Goal: Task Accomplishment & Management: Complete application form

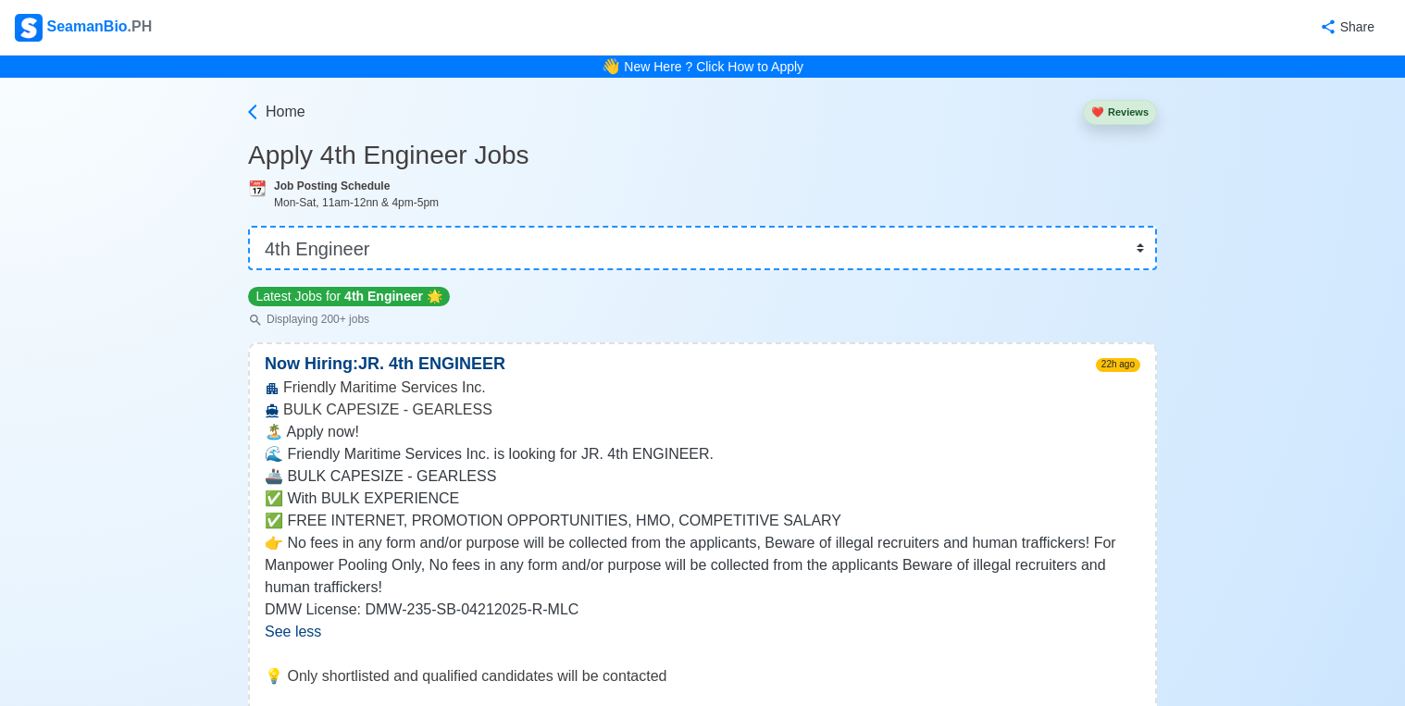
select select "4th Engineer"
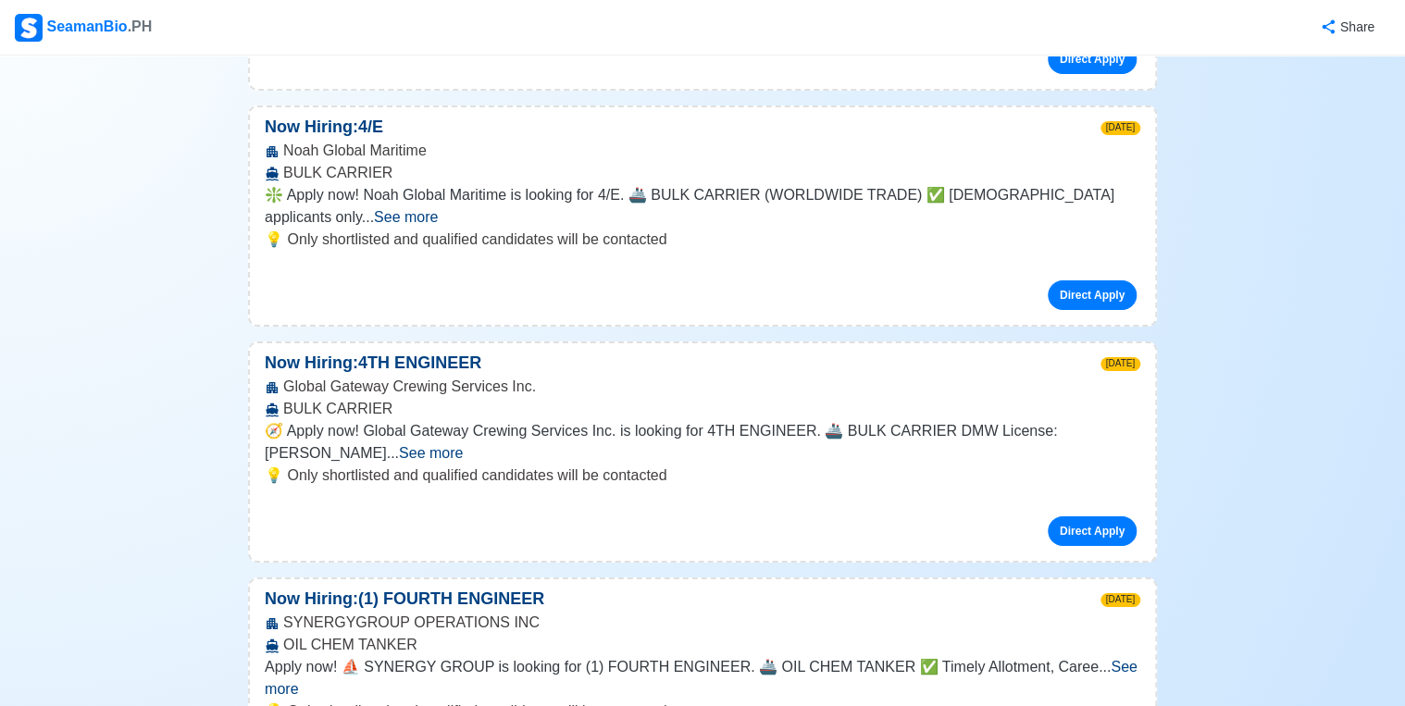
scroll to position [6665, 0]
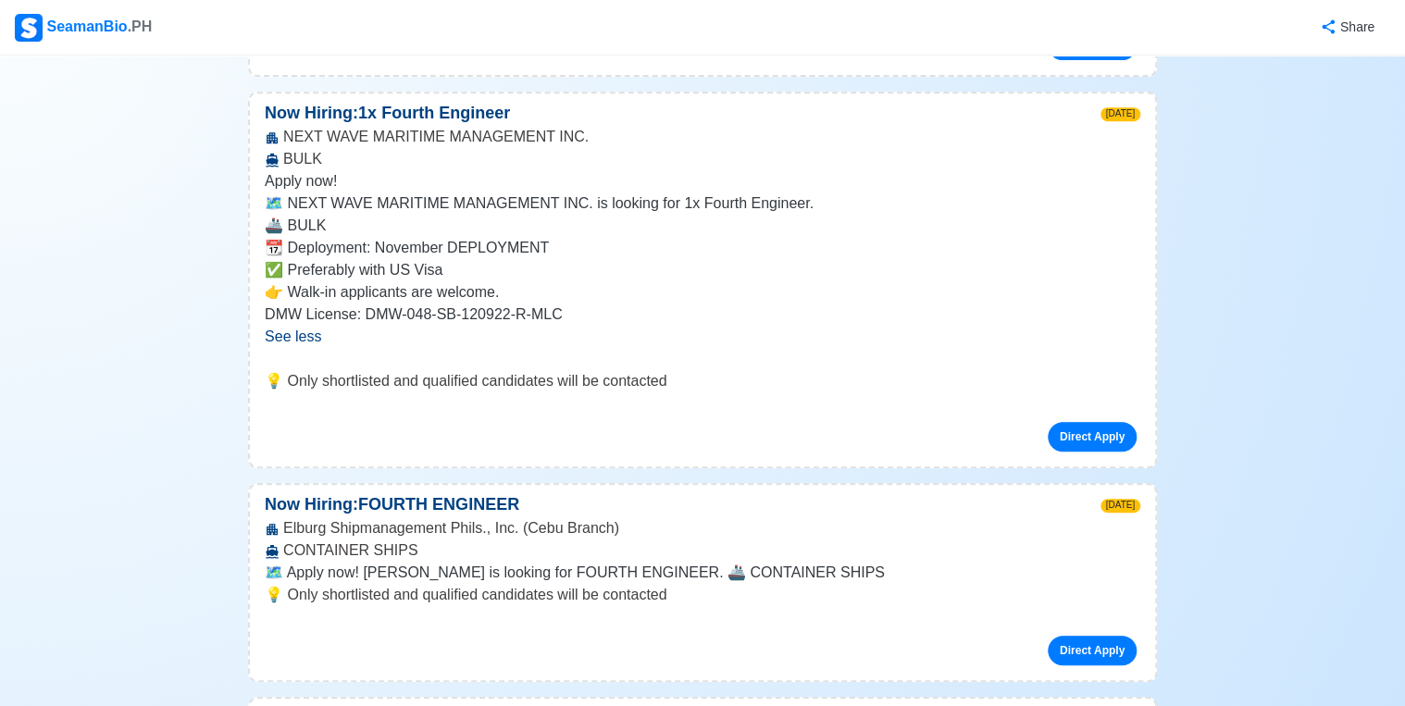
scroll to position [7405, 0]
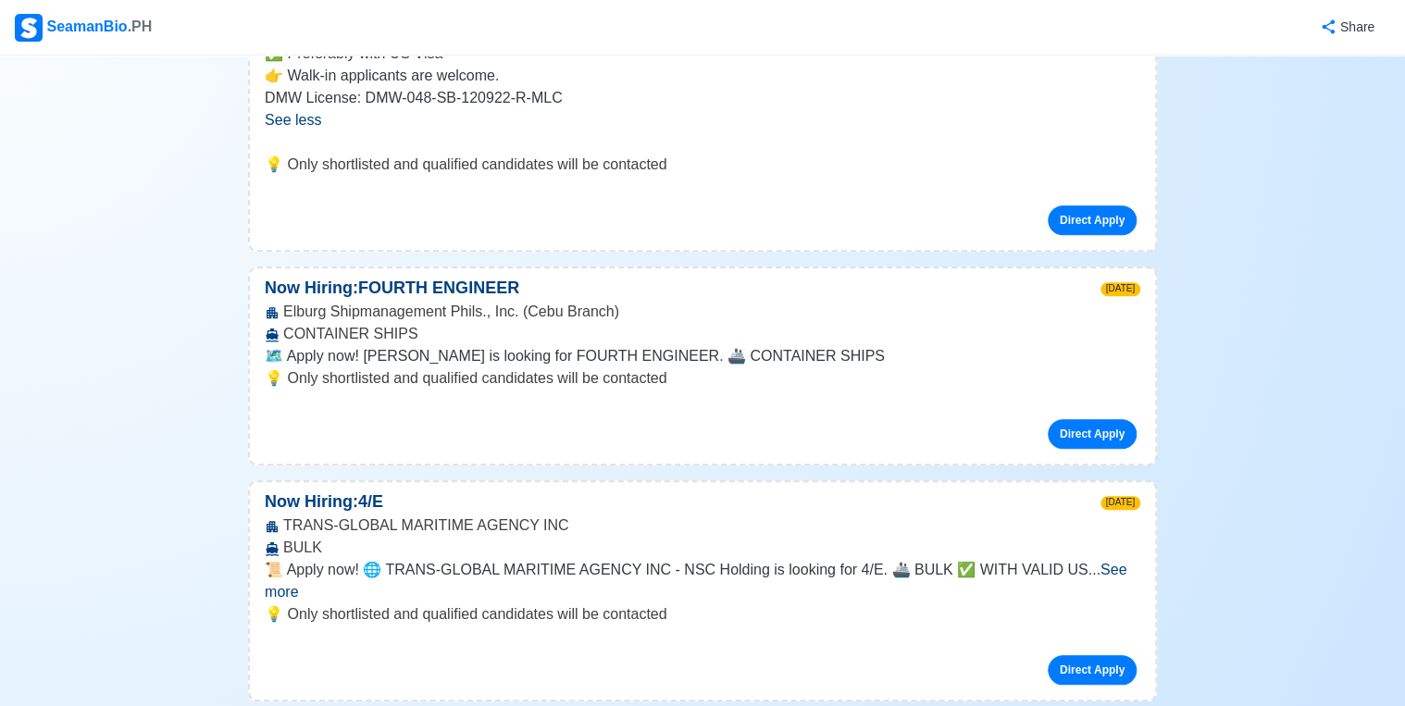
scroll to position [7627, 0]
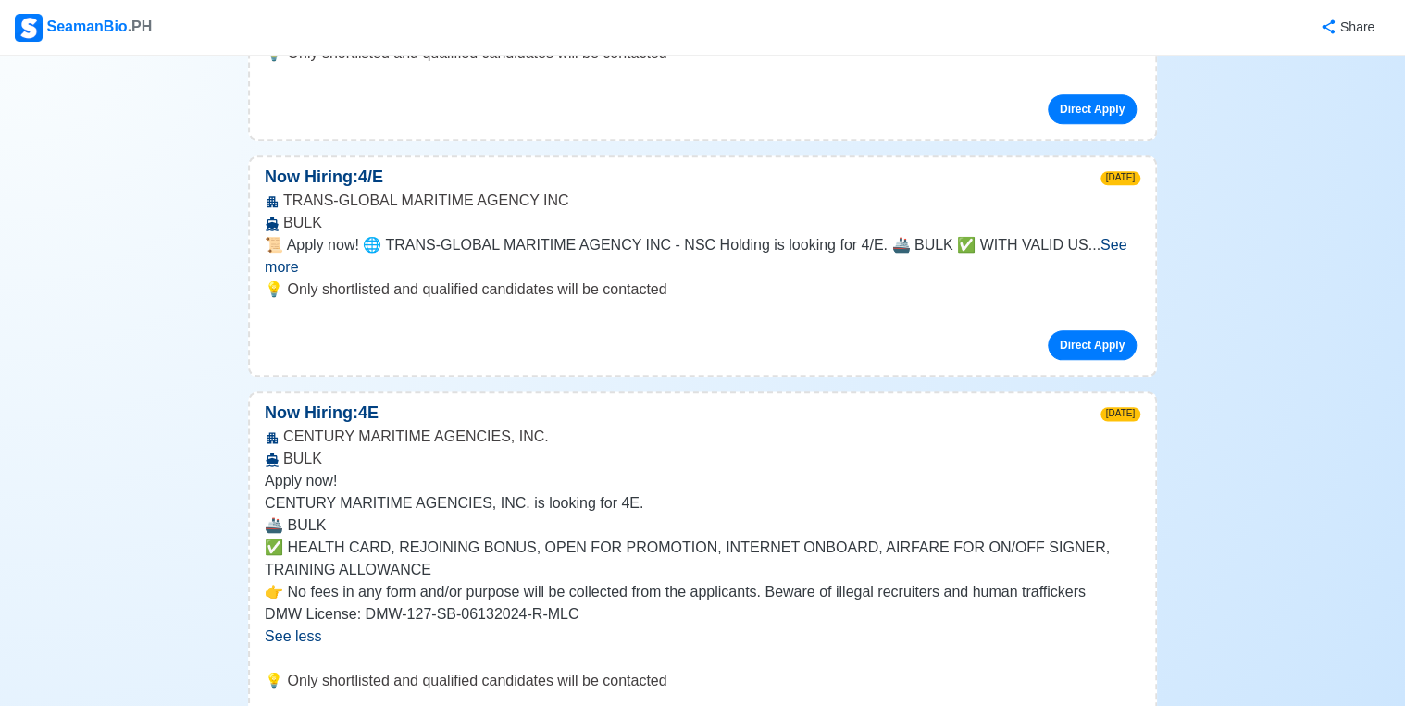
scroll to position [7923, 0]
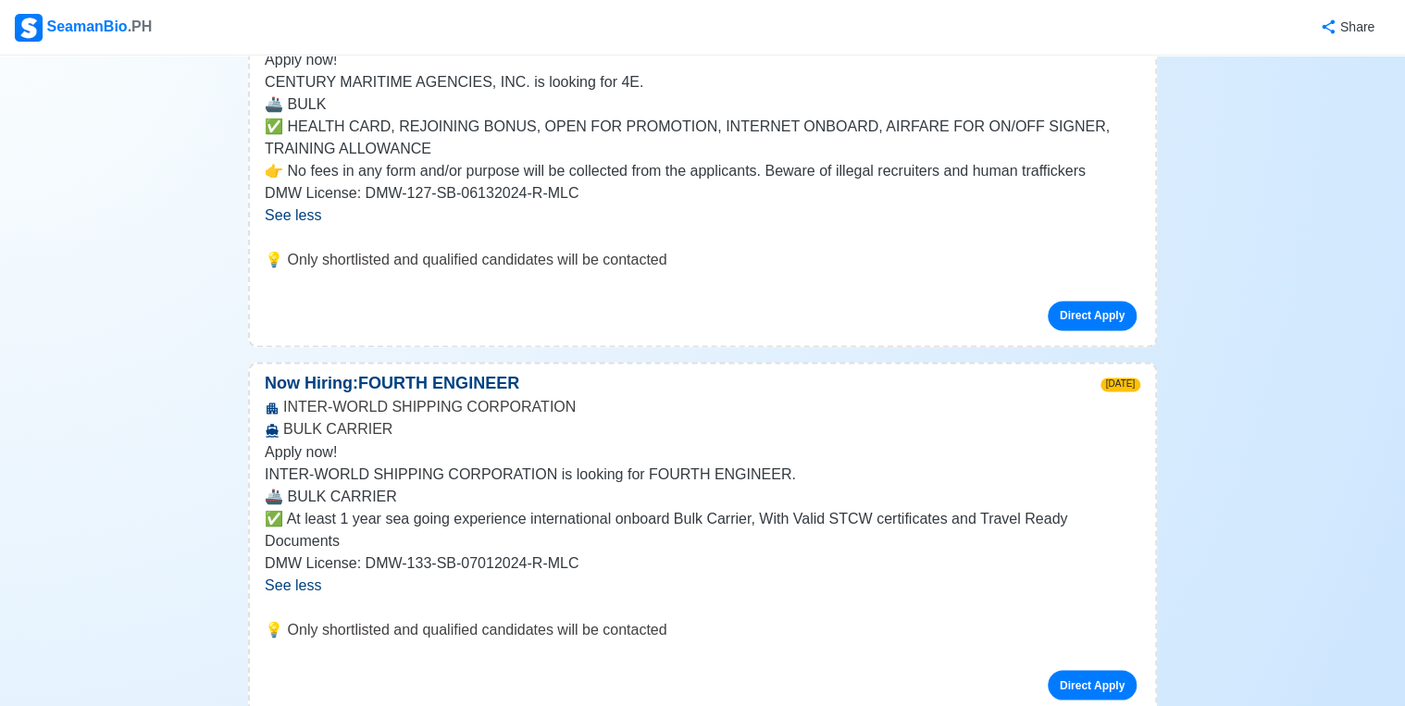
scroll to position [8368, 0]
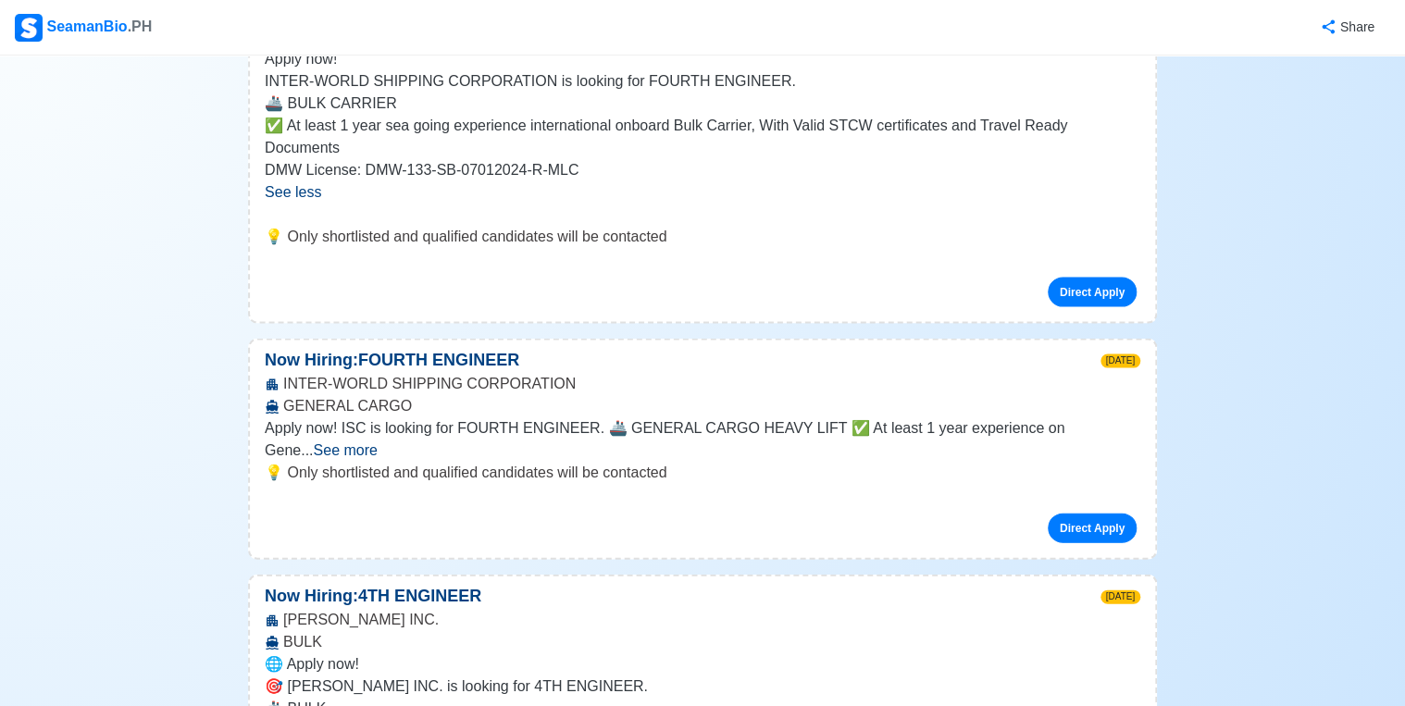
scroll to position [8738, 0]
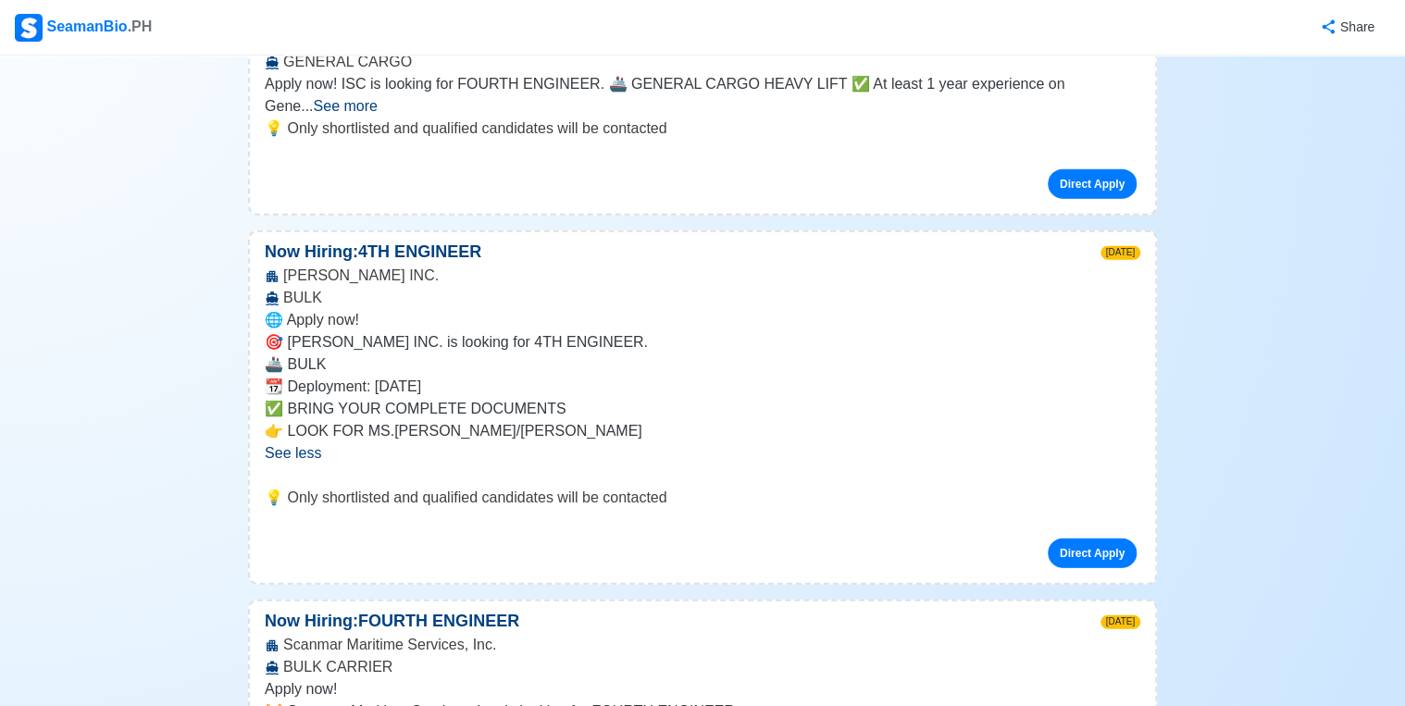
scroll to position [9108, 0]
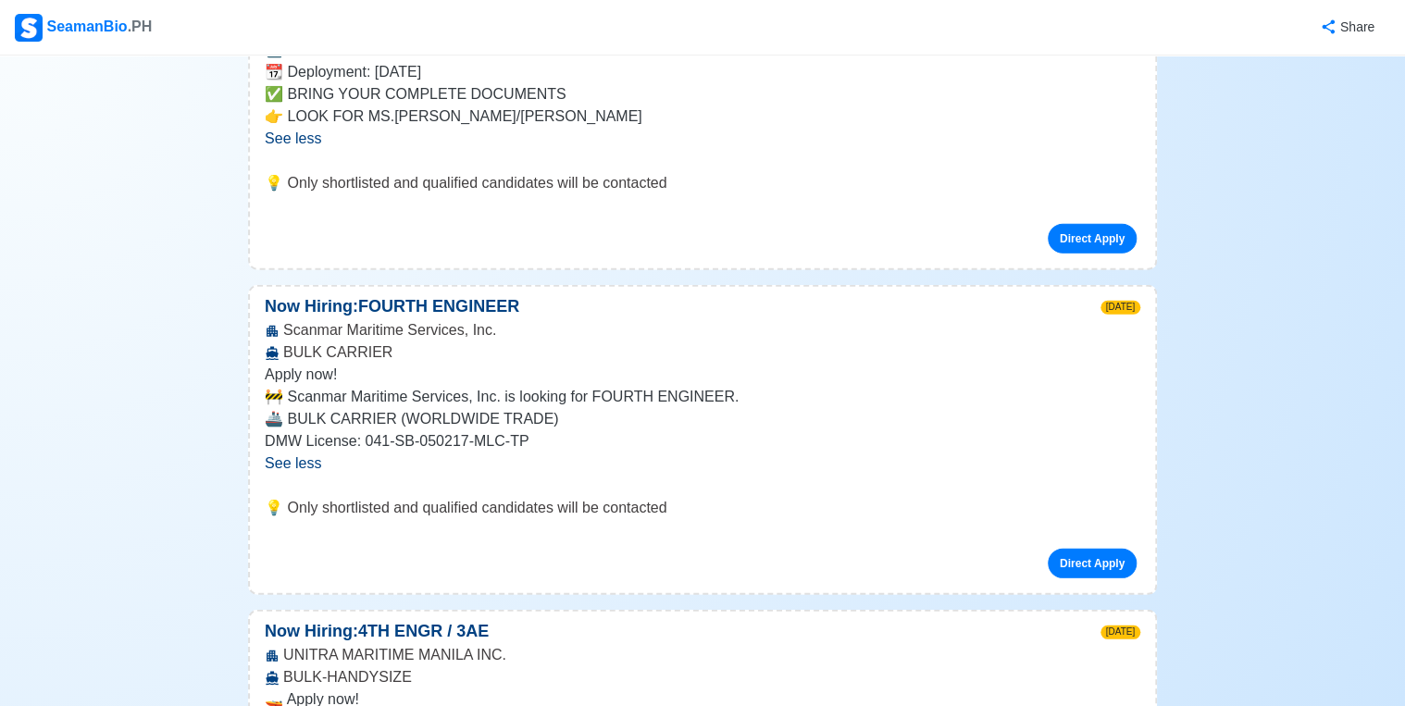
scroll to position [9479, 0]
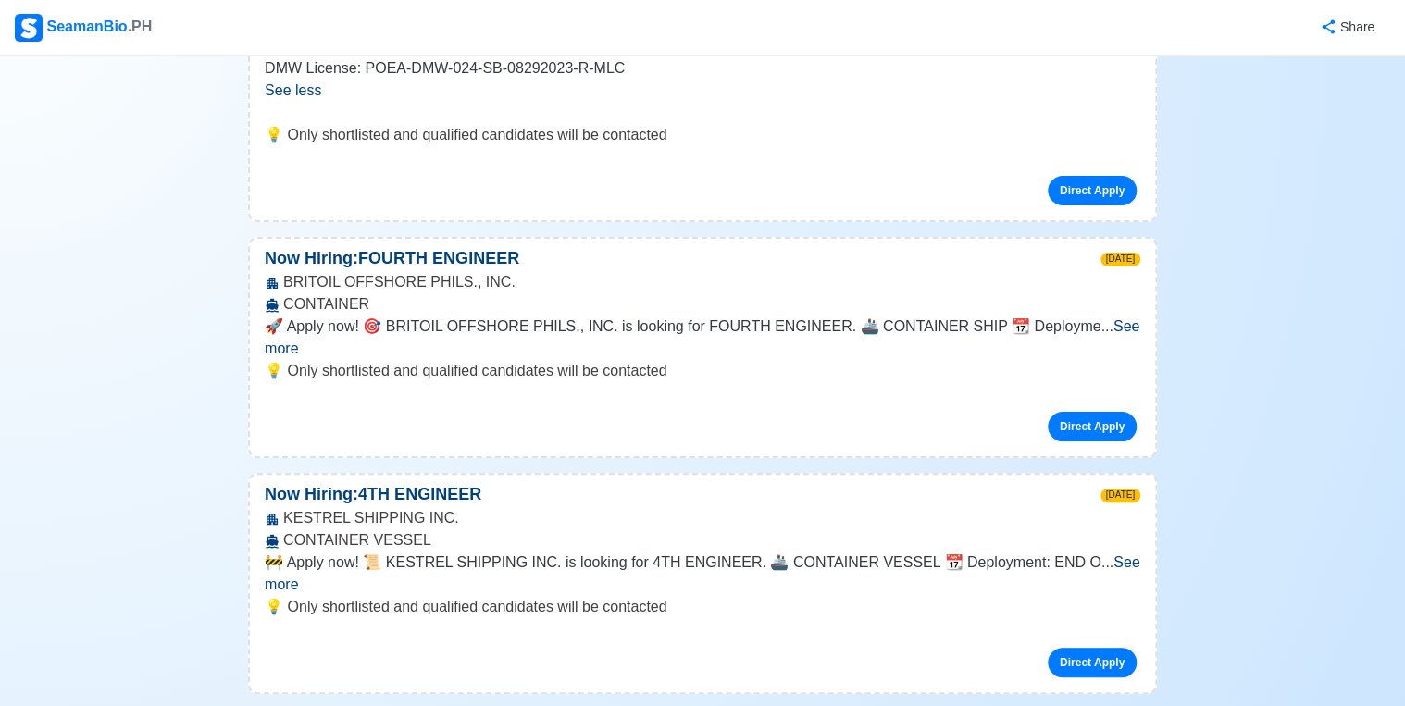
scroll to position [10589, 0]
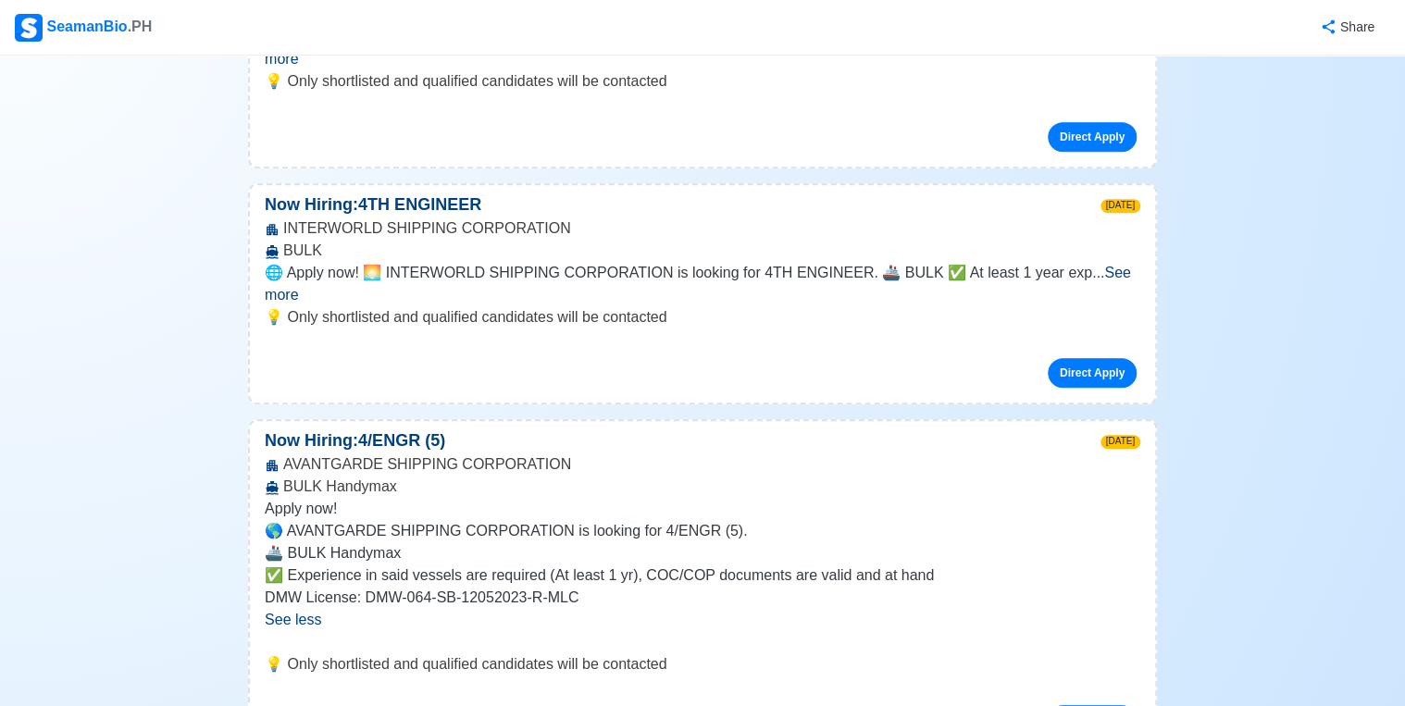
scroll to position [11034, 0]
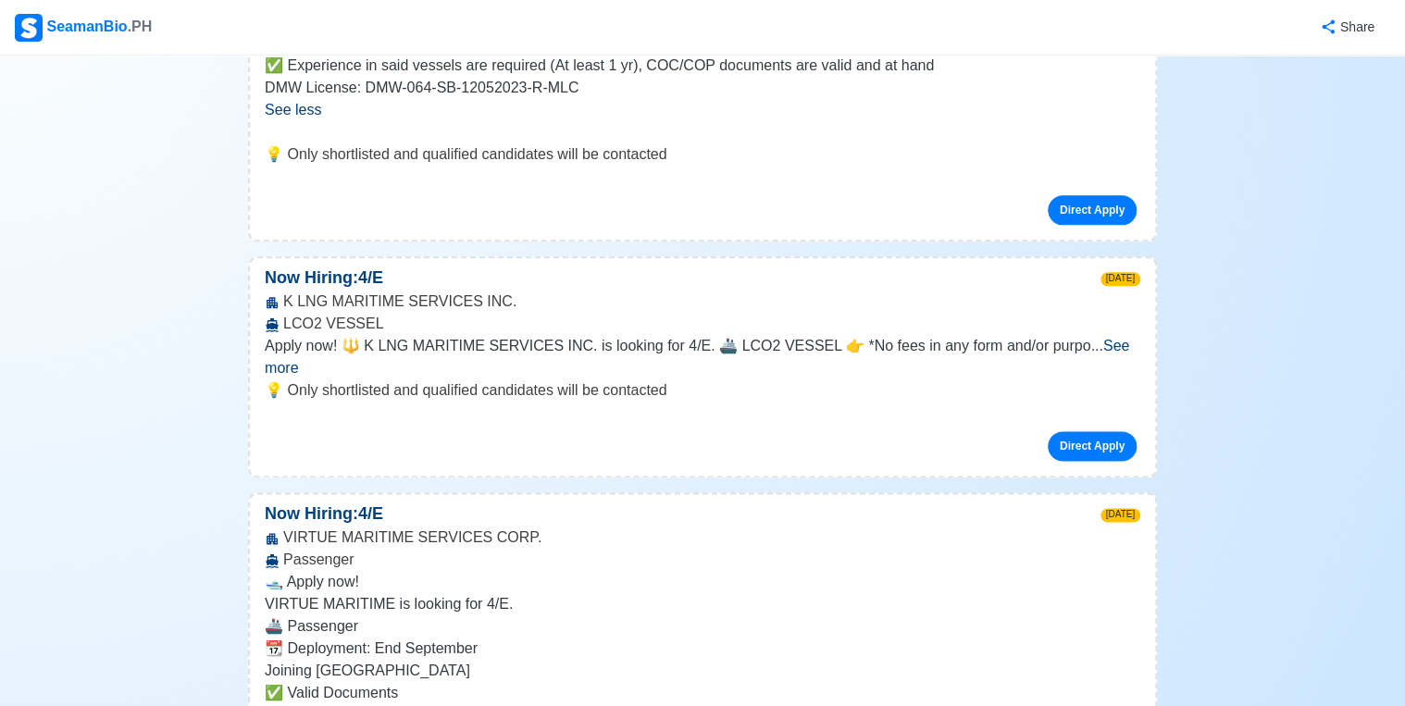
scroll to position [11552, 0]
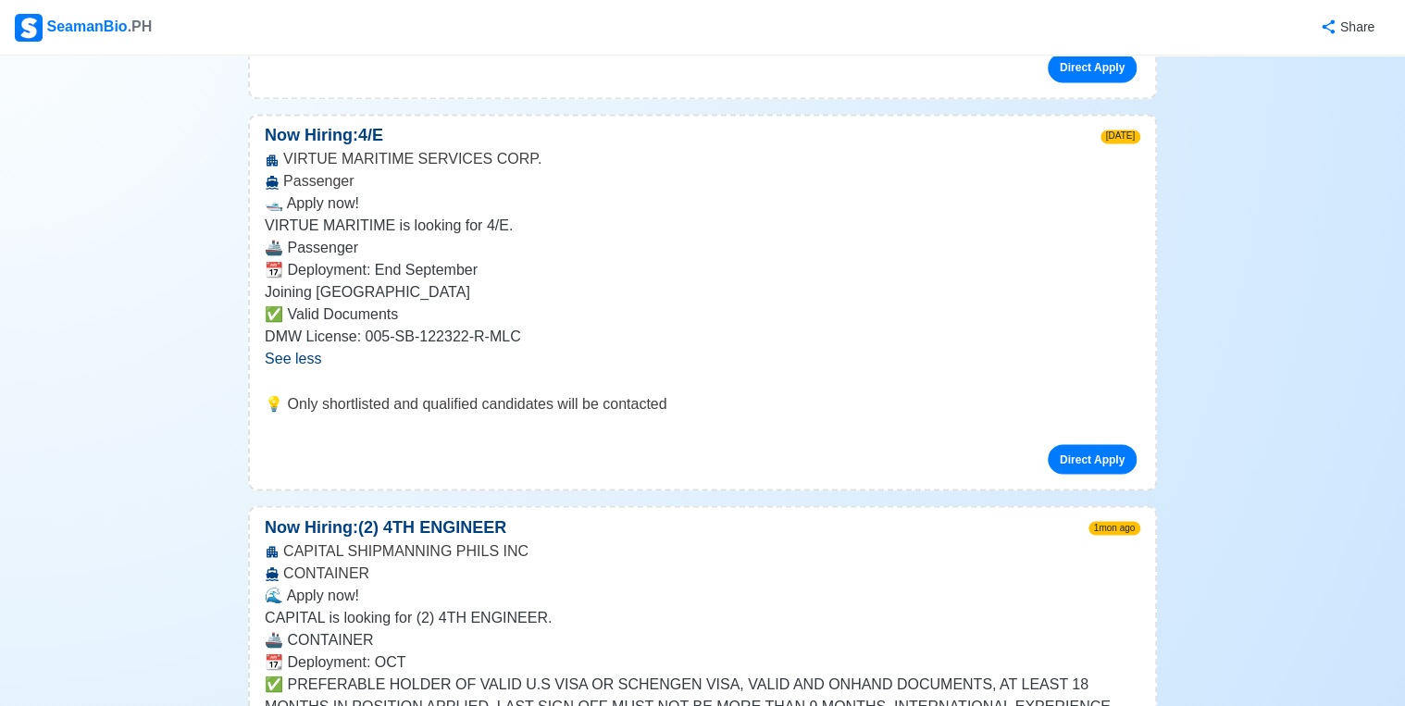
scroll to position [11922, 0]
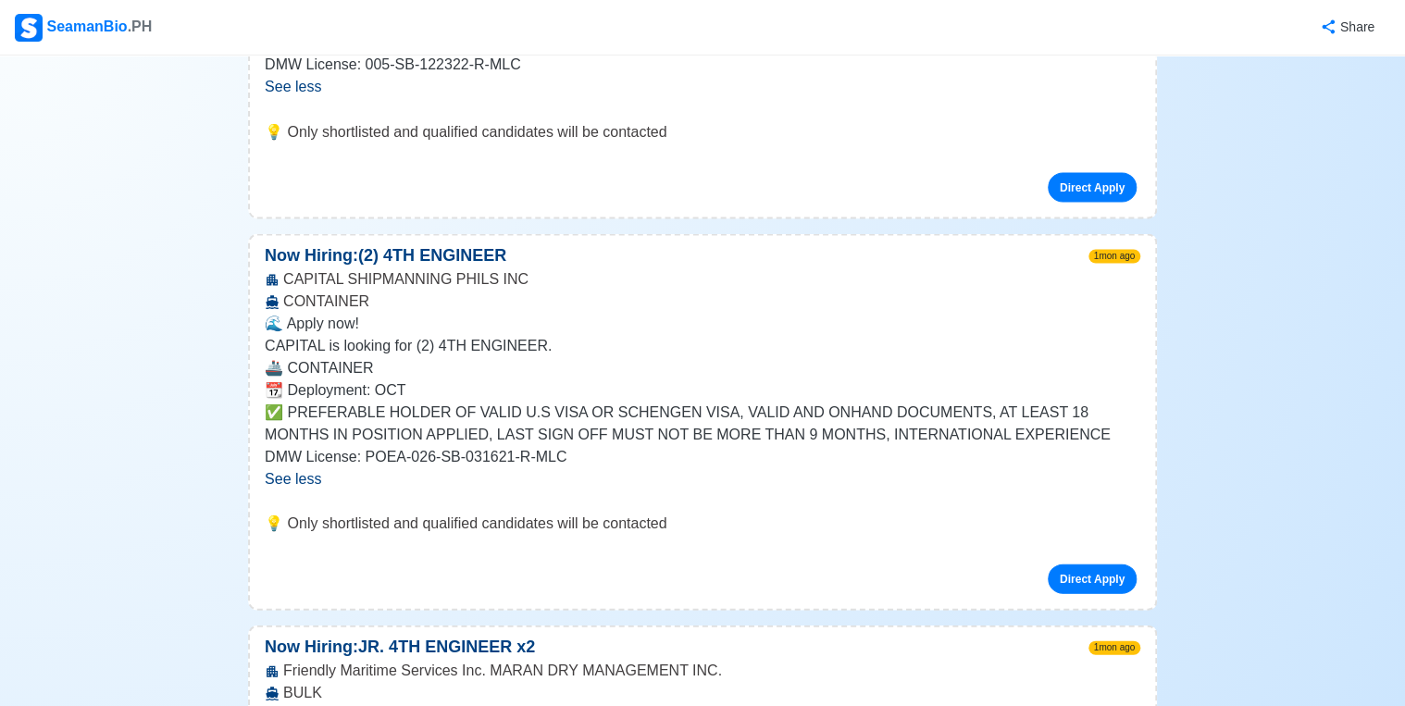
scroll to position [12293, 0]
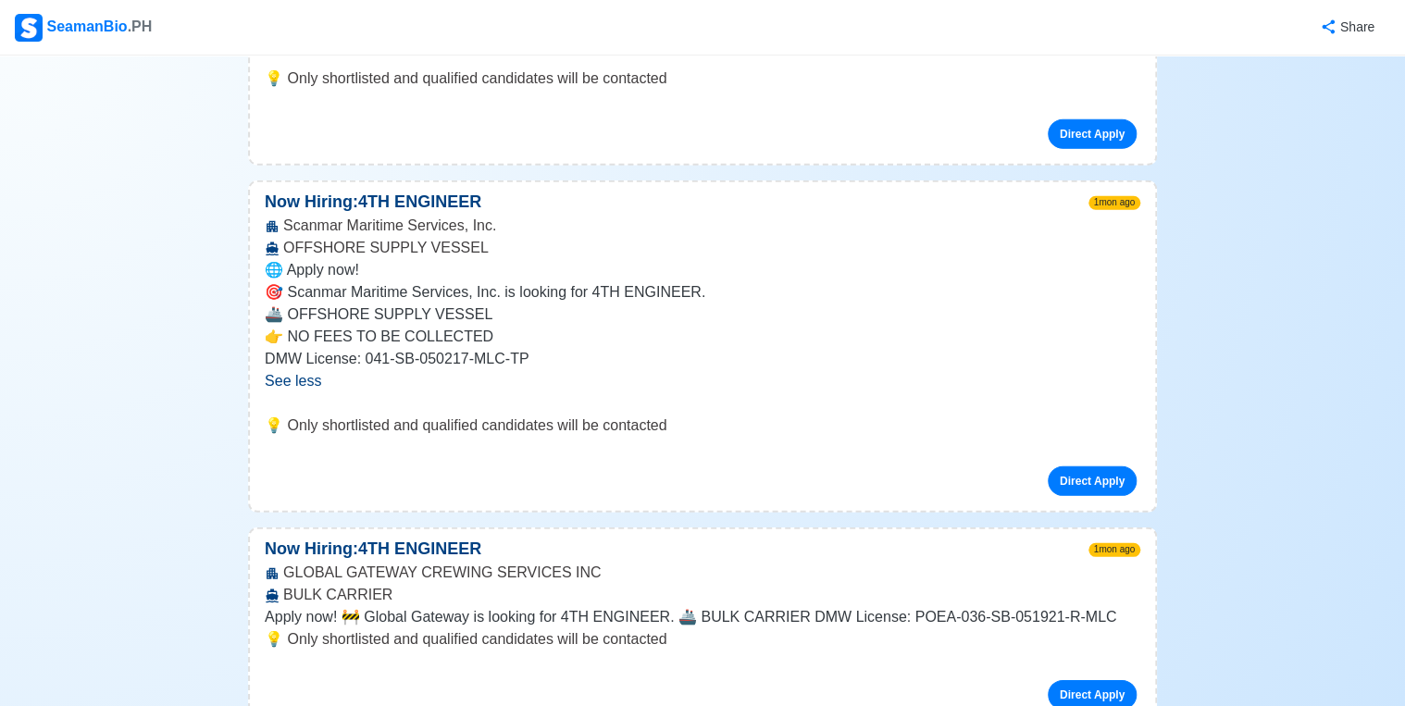
scroll to position [13107, 0]
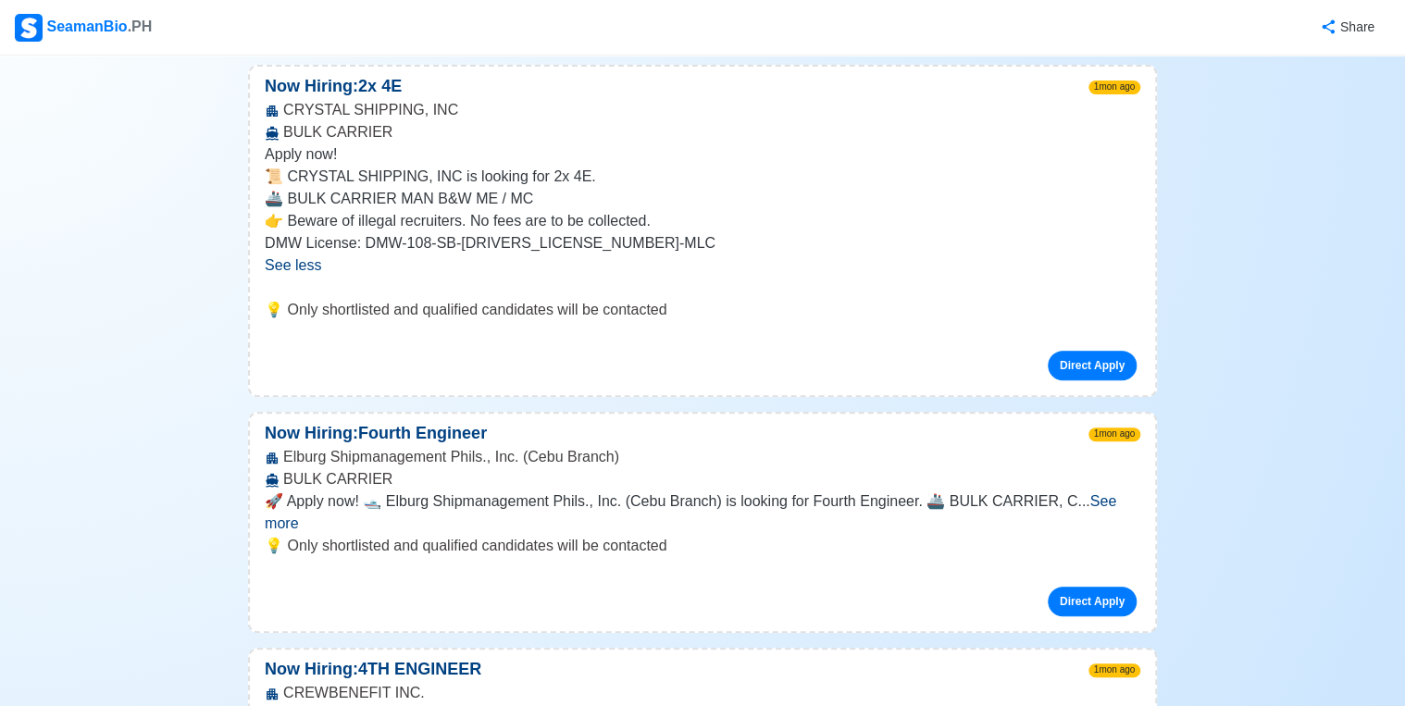
scroll to position [14144, 0]
